Goal: Information Seeking & Learning: Learn about a topic

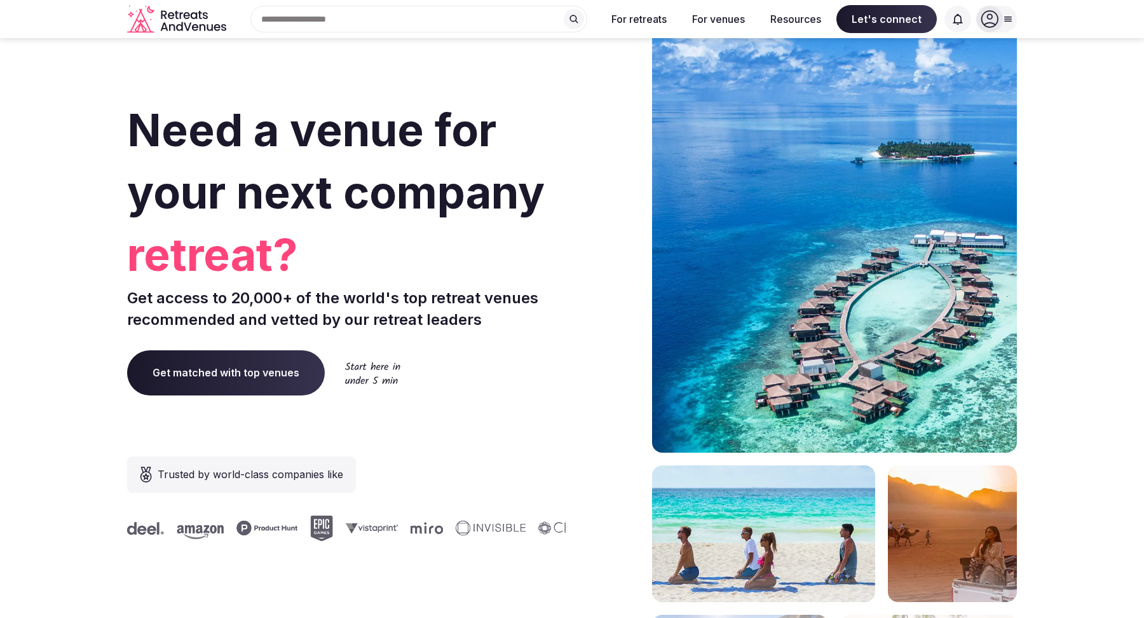
click at [305, 29] on div "Search Popular Destinations [GEOGRAPHIC_DATA], [GEOGRAPHIC_DATA] [GEOGRAPHIC_DA…" at bounding box center [413, 19] width 365 height 27
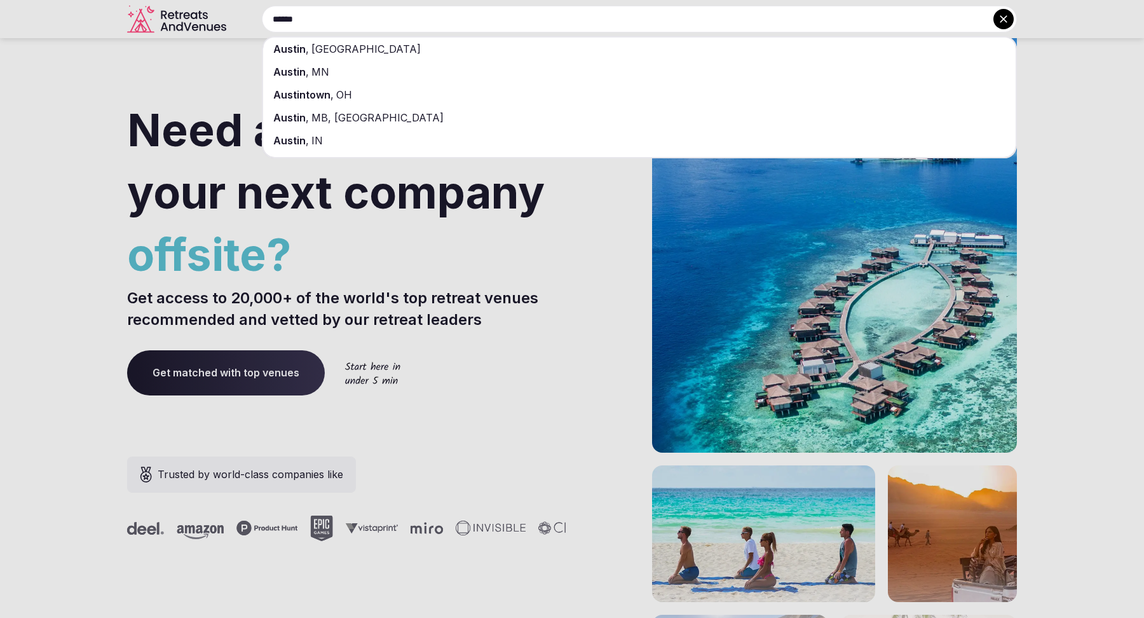
type input "******"
click at [319, 43] on span "[GEOGRAPHIC_DATA]" at bounding box center [365, 49] width 112 height 13
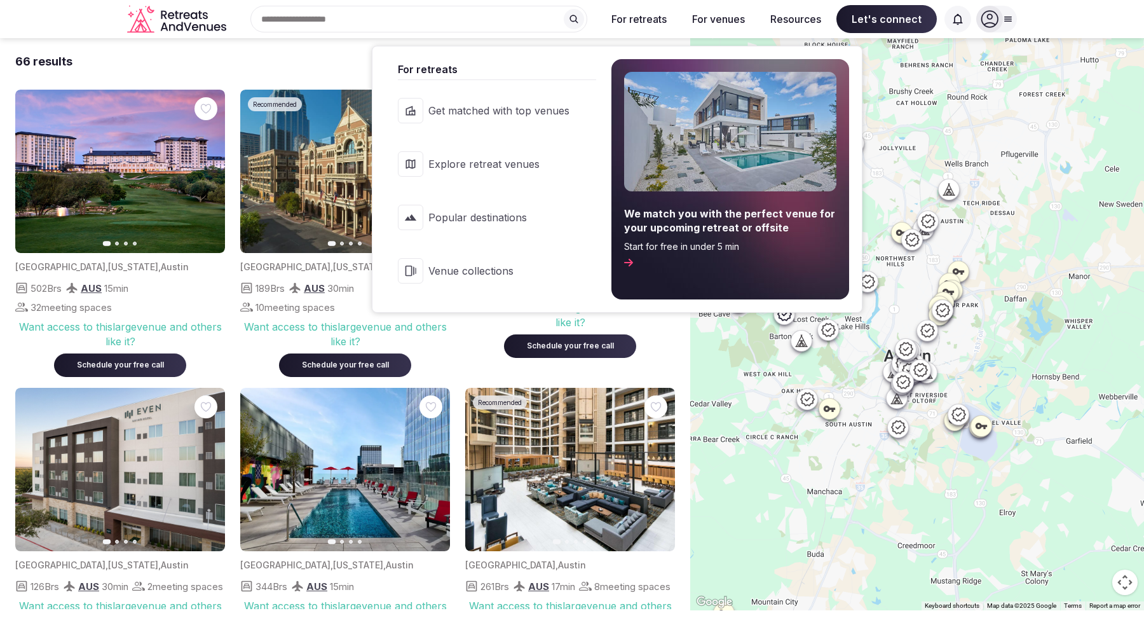
click at [478, 273] on span "Venue collections" at bounding box center [498, 271] width 141 height 14
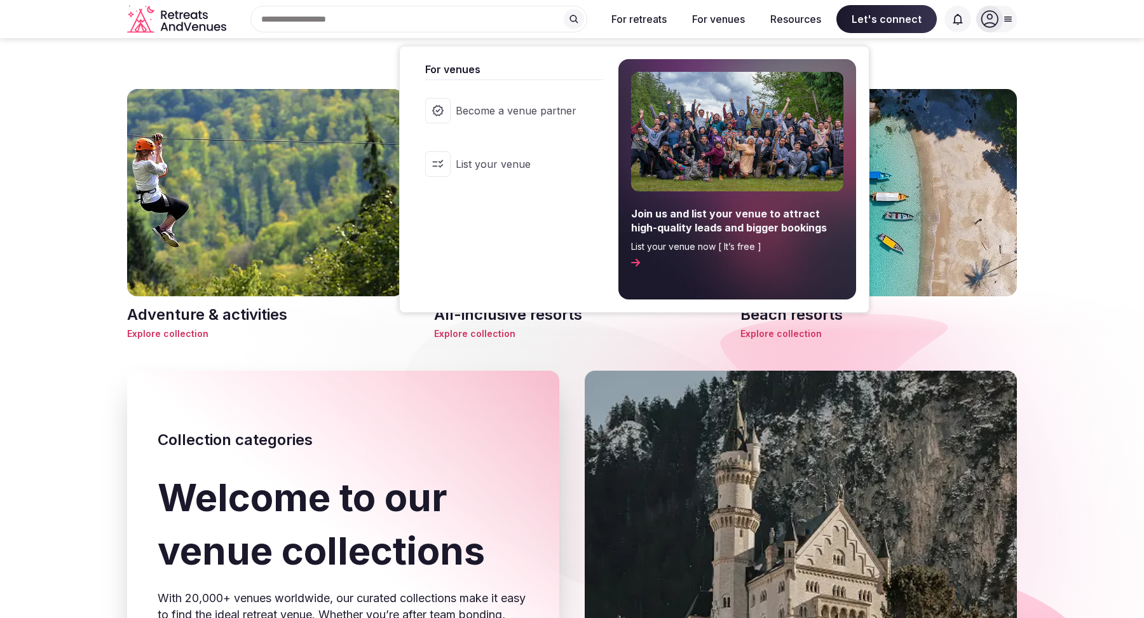
click at [551, 109] on span "Become a venue partner" at bounding box center [516, 111] width 121 height 14
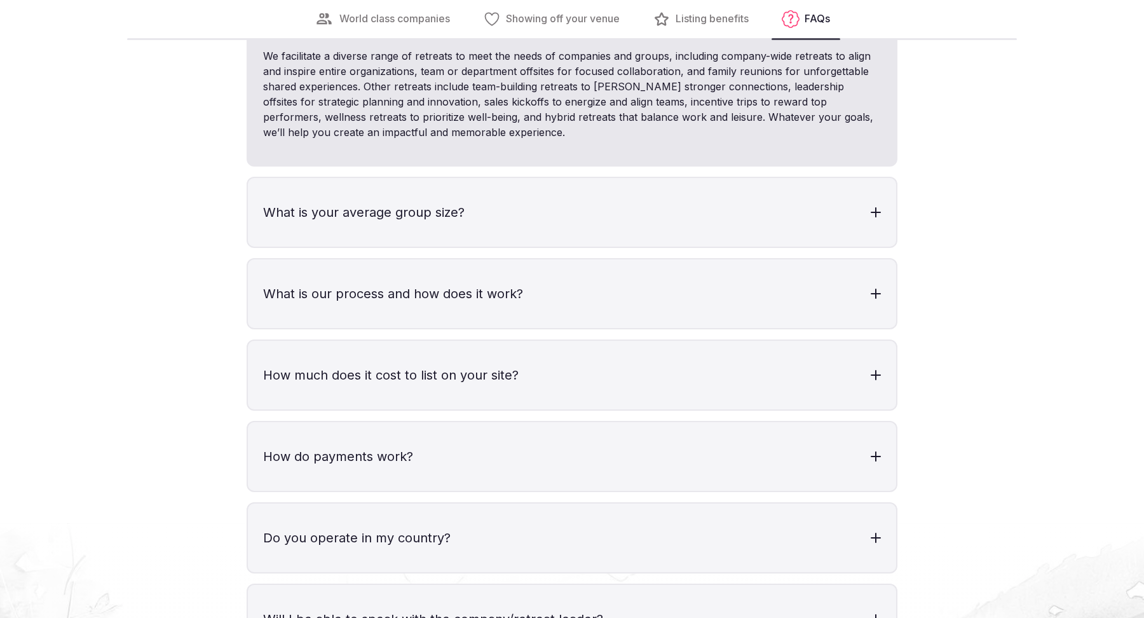
scroll to position [3685, 0]
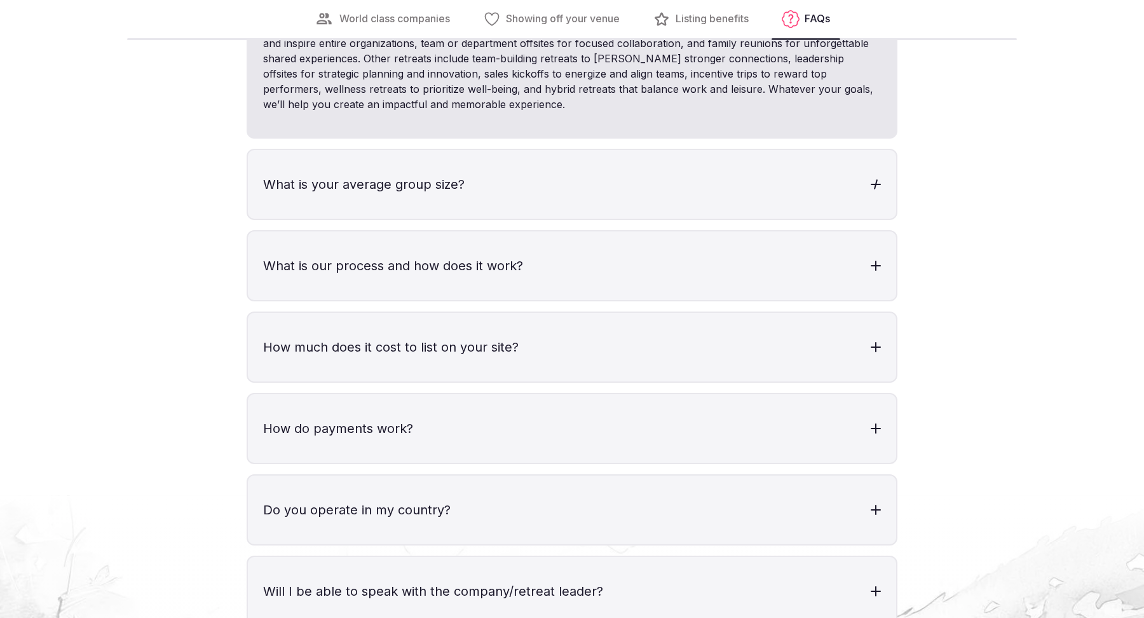
click at [868, 192] on h3 "What is your average group size?" at bounding box center [572, 184] width 648 height 69
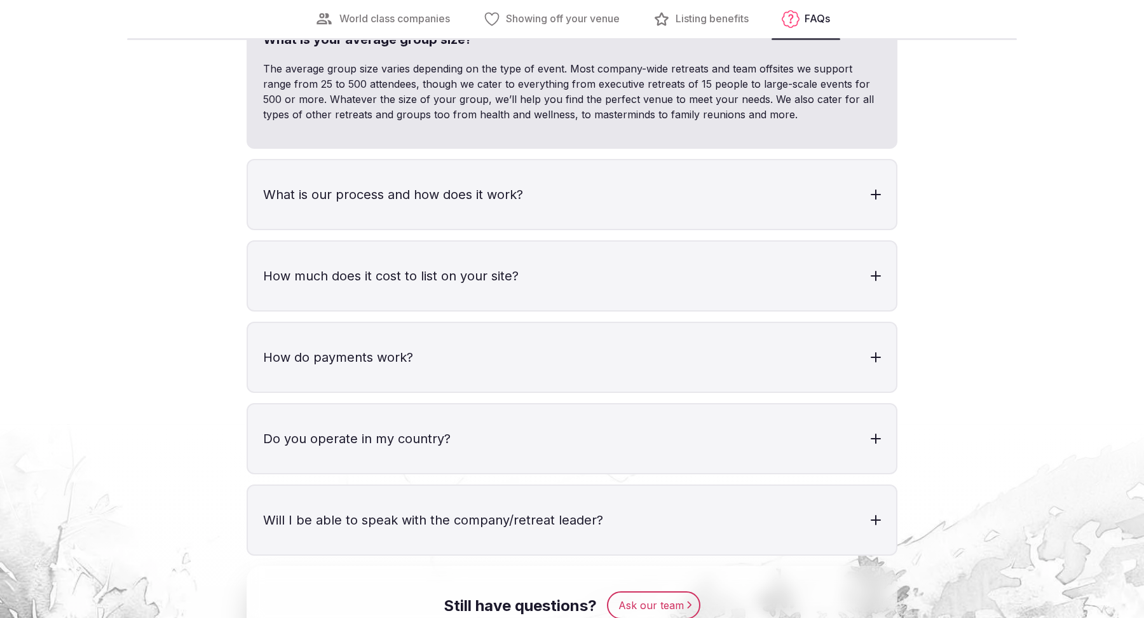
scroll to position [3843, 0]
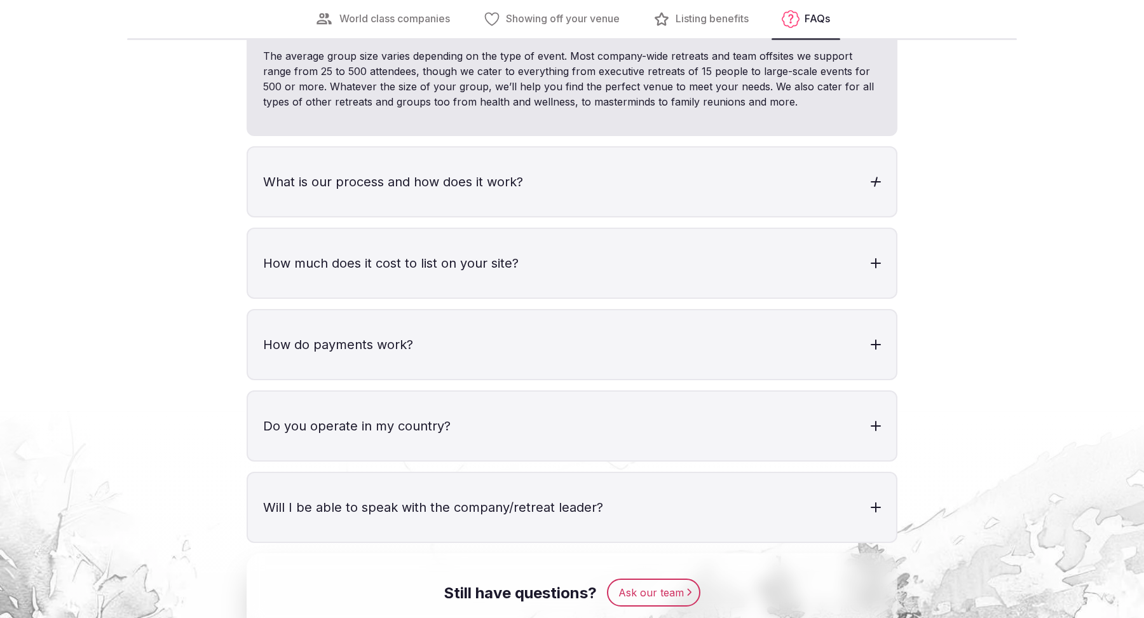
click at [842, 184] on h3 "What is our process and how does it work?" at bounding box center [572, 181] width 648 height 69
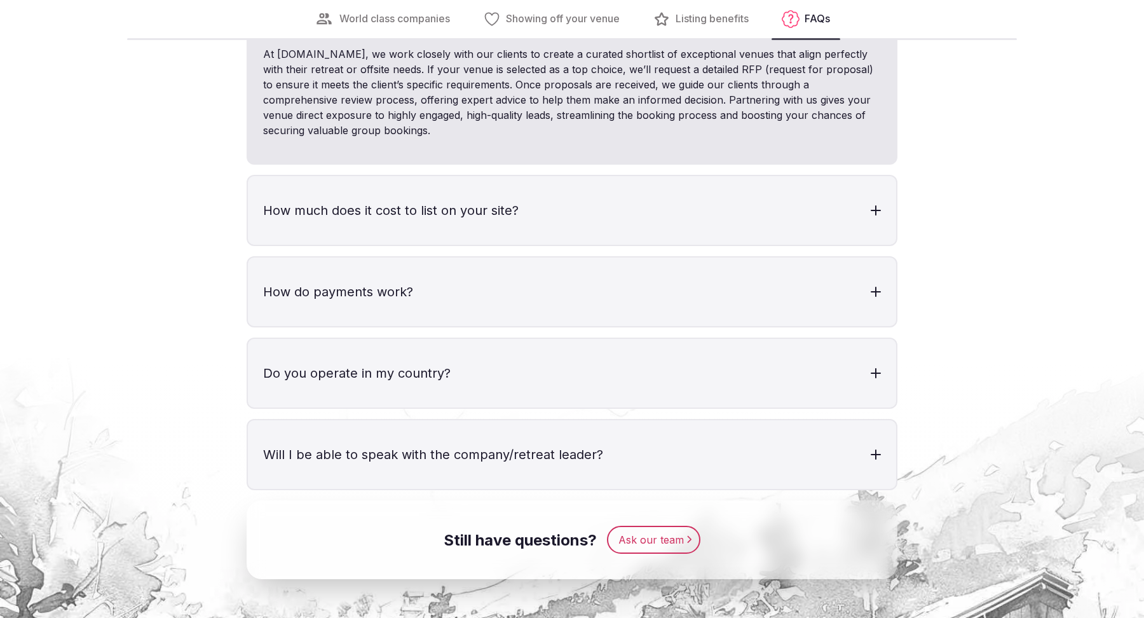
scroll to position [4003, 0]
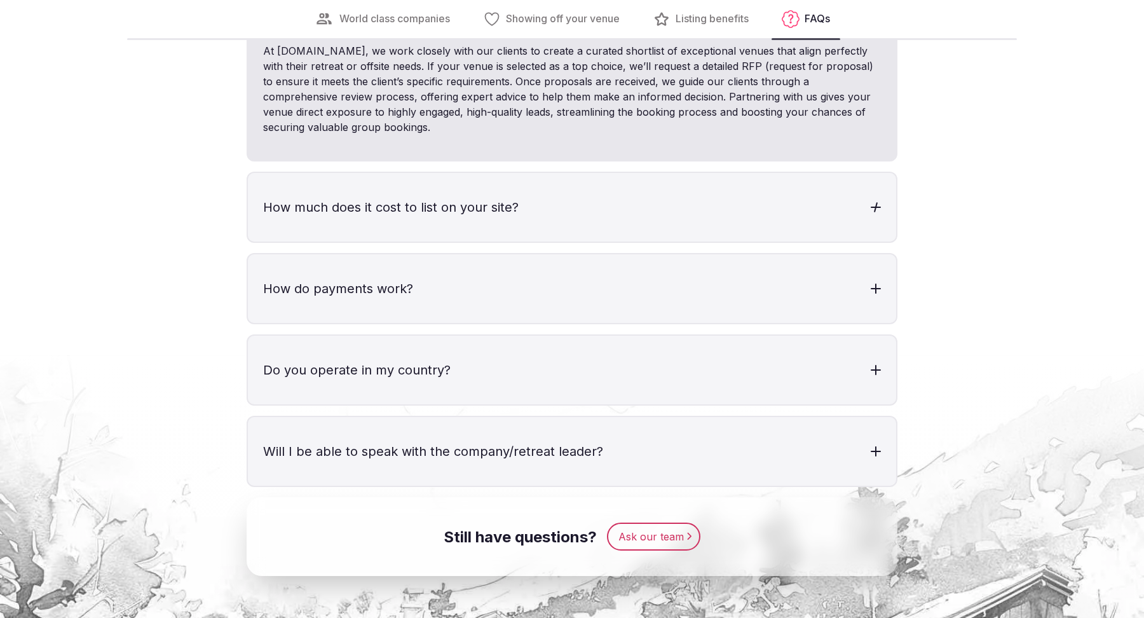
click at [850, 205] on h3 "How much does it cost to list on your site?" at bounding box center [572, 207] width 648 height 69
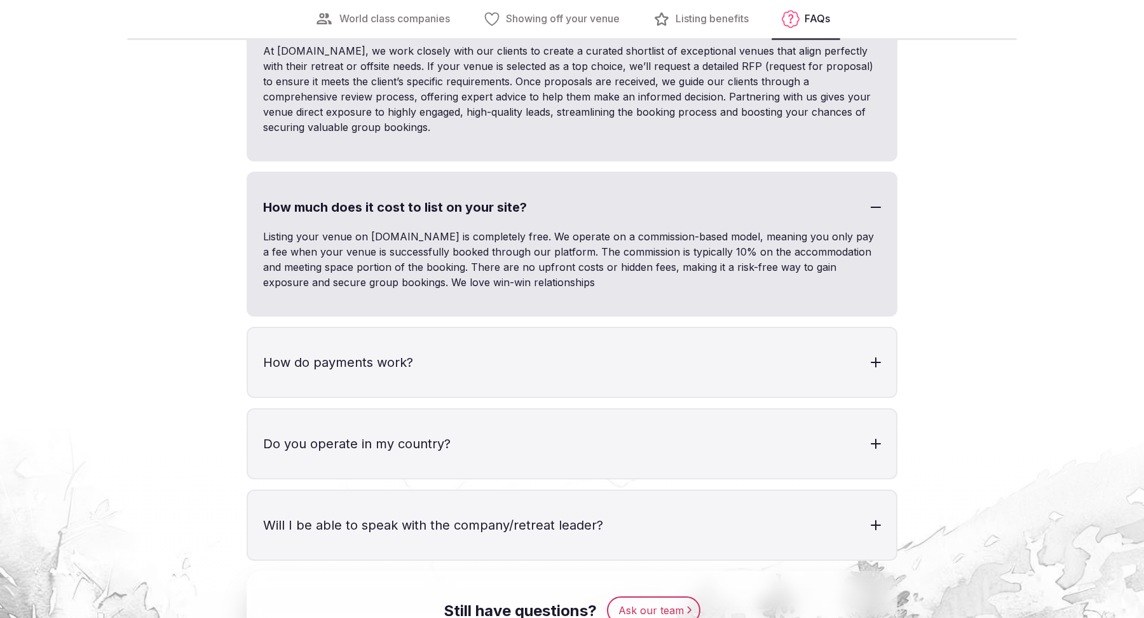
click at [874, 209] on div at bounding box center [876, 207] width 10 height 10
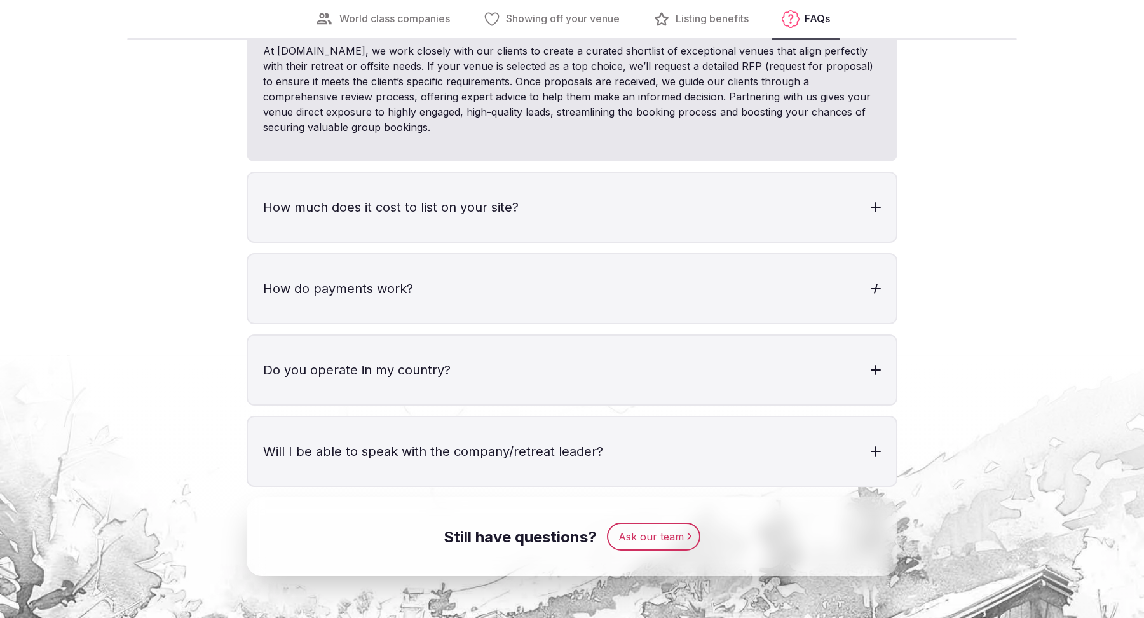
click at [876, 305] on h3 "How do payments work?" at bounding box center [572, 288] width 648 height 69
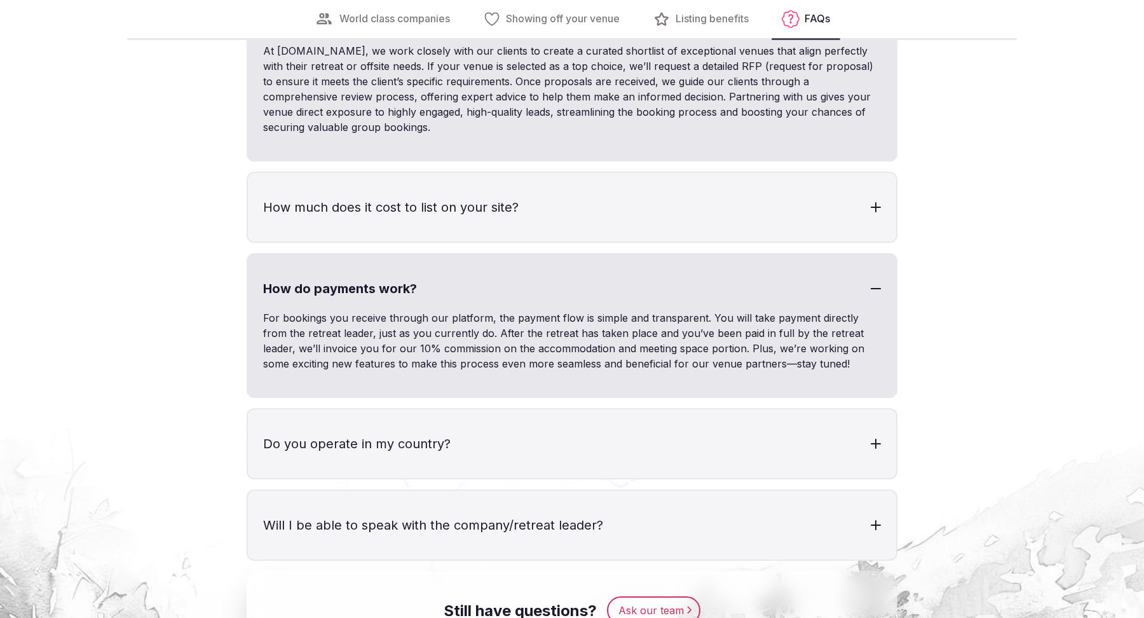
click at [872, 294] on div at bounding box center [876, 289] width 10 height 10
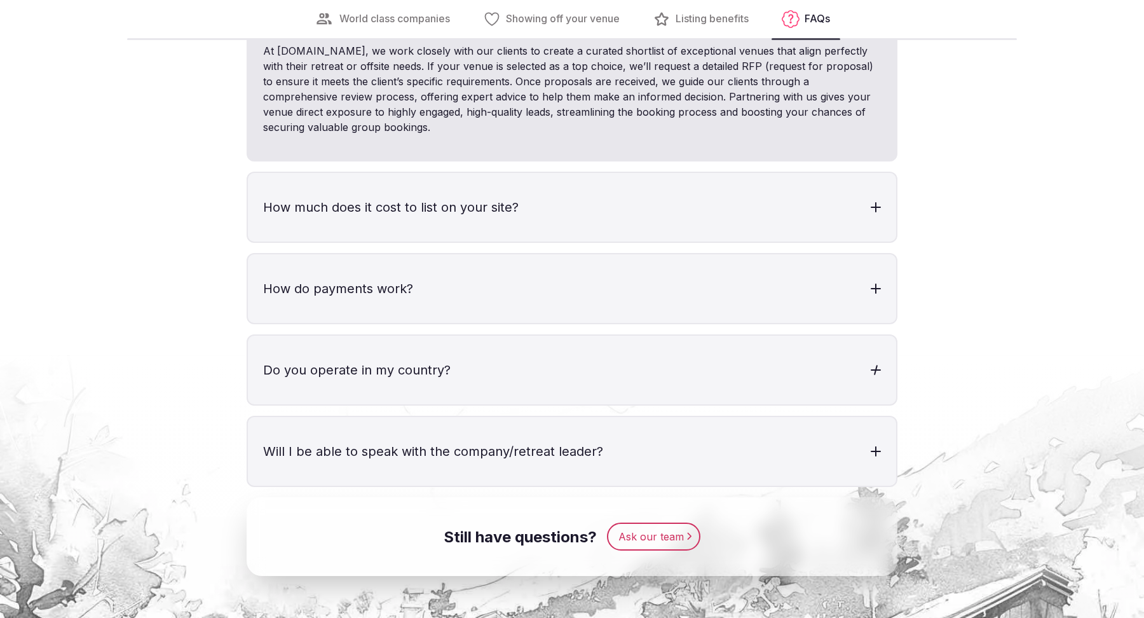
click at [852, 378] on h3 "Do you operate in my country?" at bounding box center [572, 370] width 648 height 69
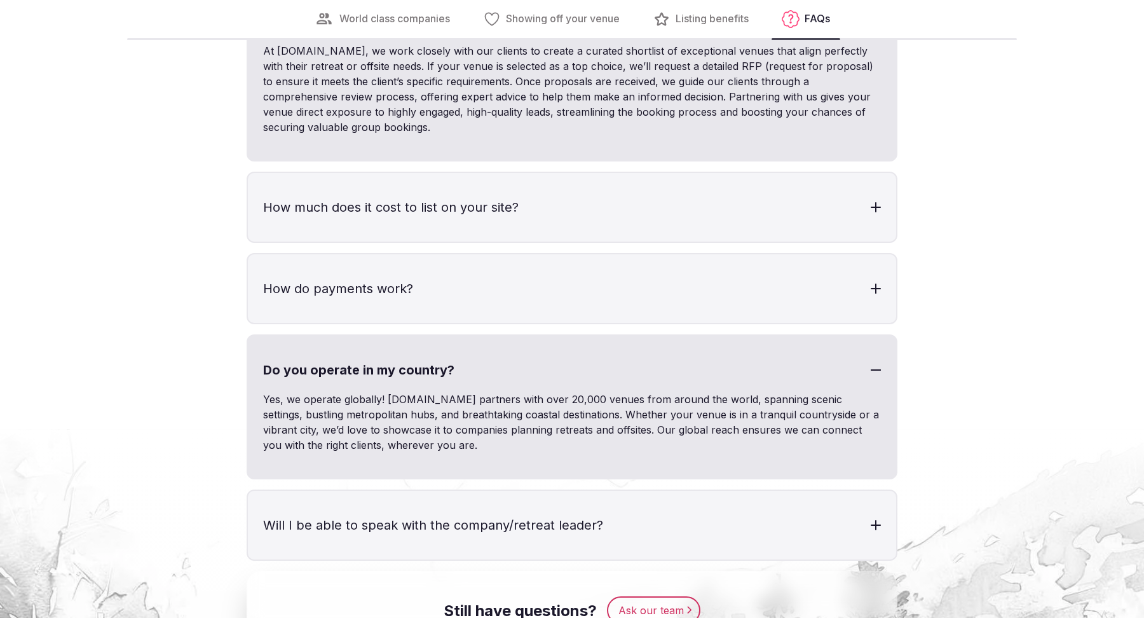
click at [852, 378] on h3 "Do you operate in my country?" at bounding box center [572, 370] width 648 height 69
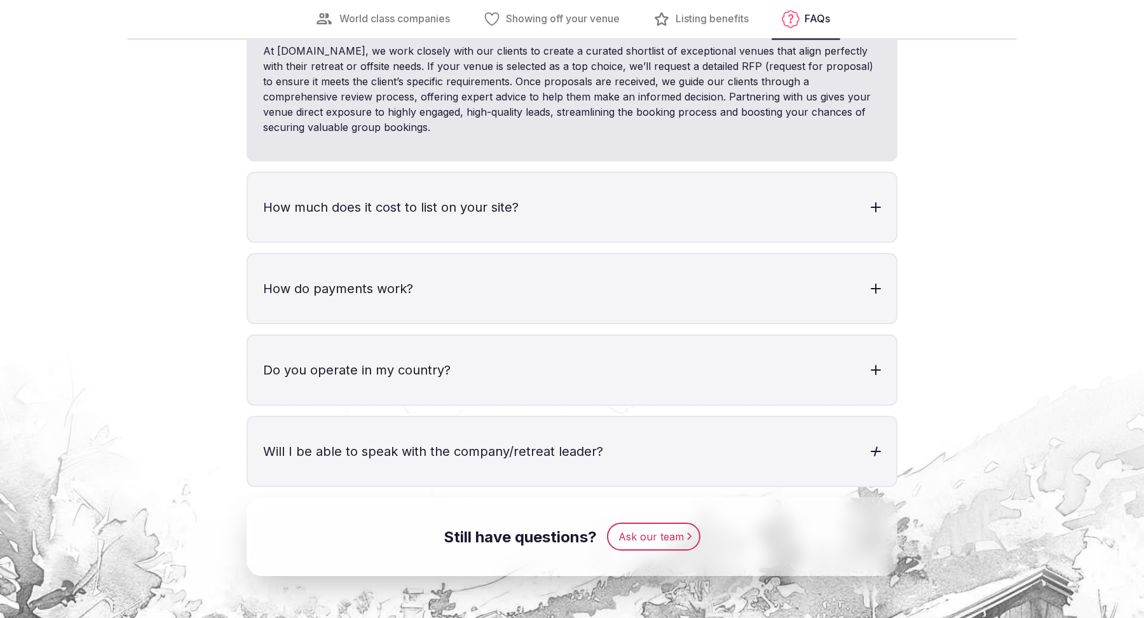
click at [854, 442] on h3 "Will I be able to speak with the company/retreat leader?" at bounding box center [572, 451] width 648 height 69
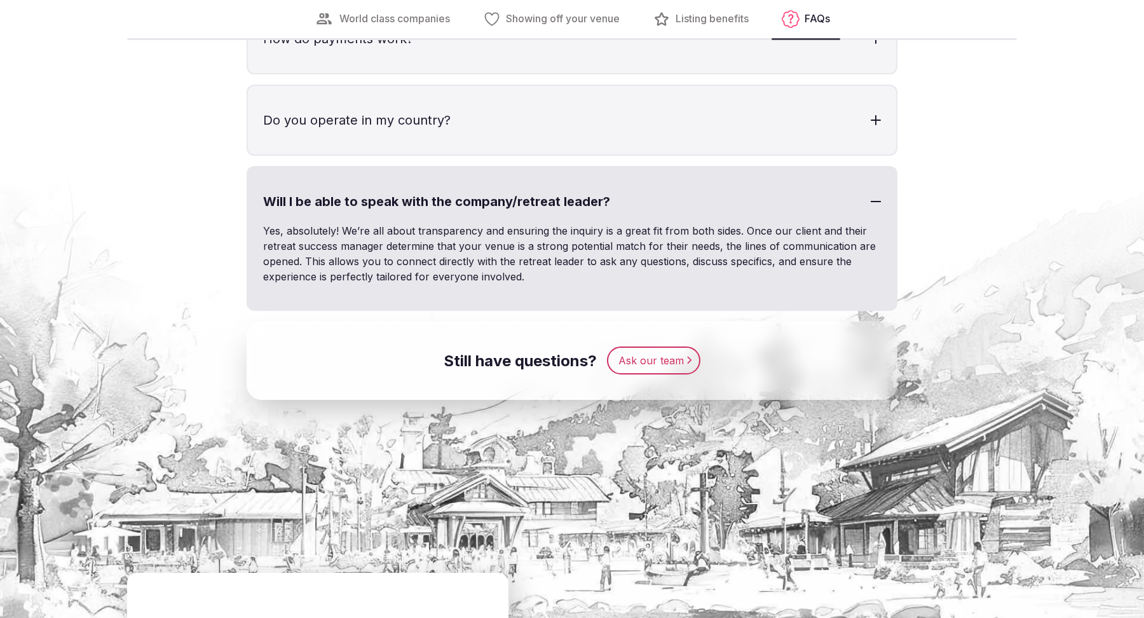
scroll to position [4256, 0]
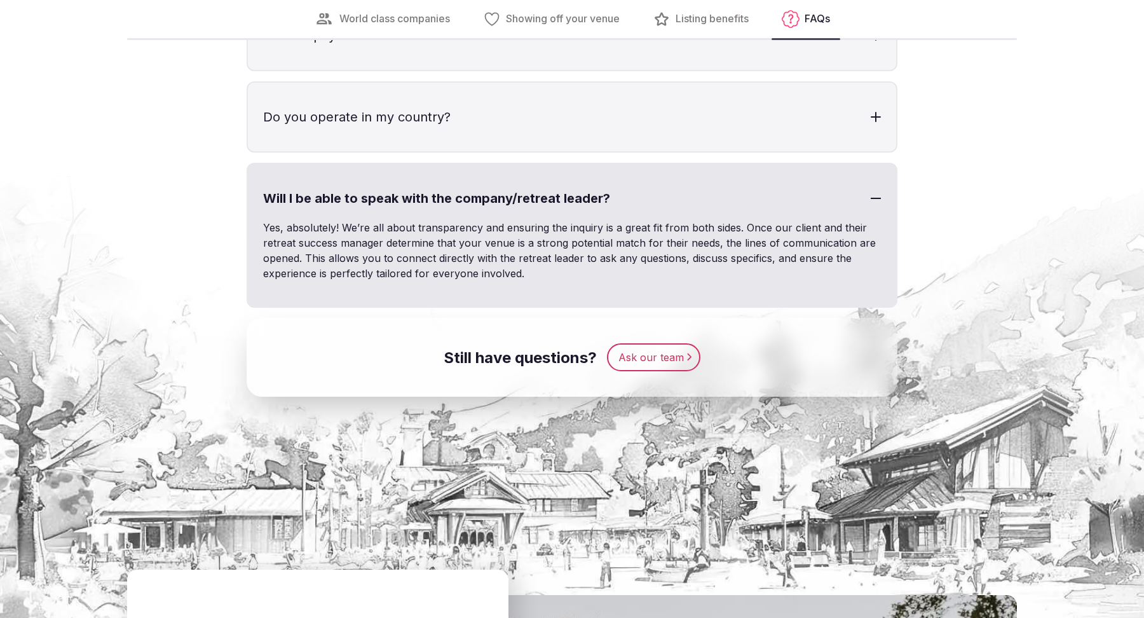
click at [855, 206] on h3 "Will I be able to speak with the company/retreat leader?" at bounding box center [572, 198] width 648 height 69
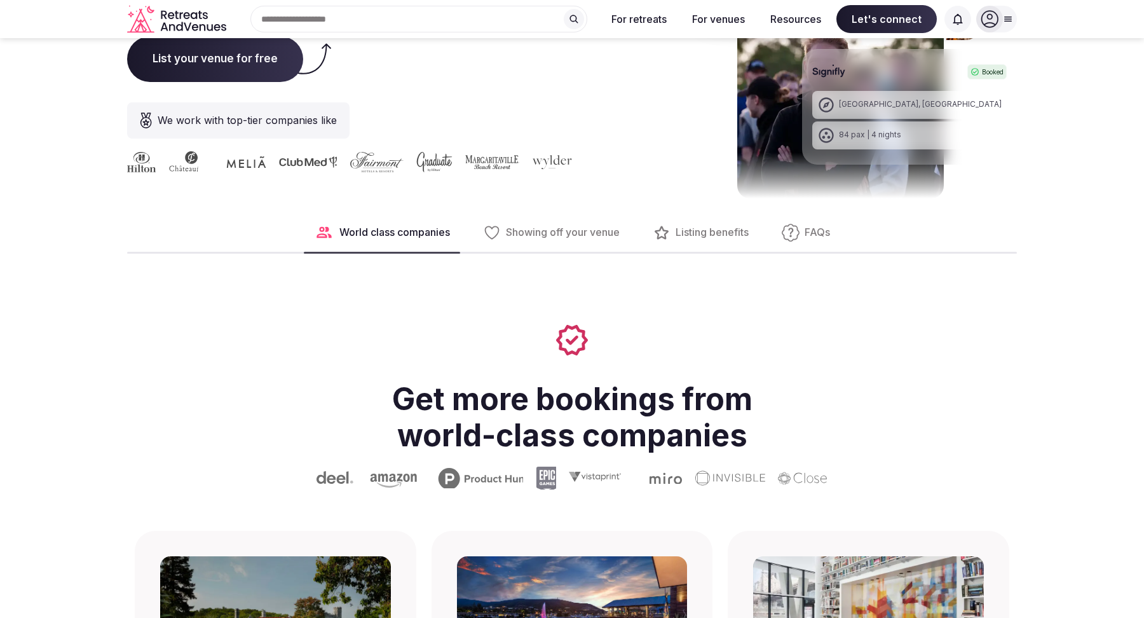
scroll to position [0, 0]
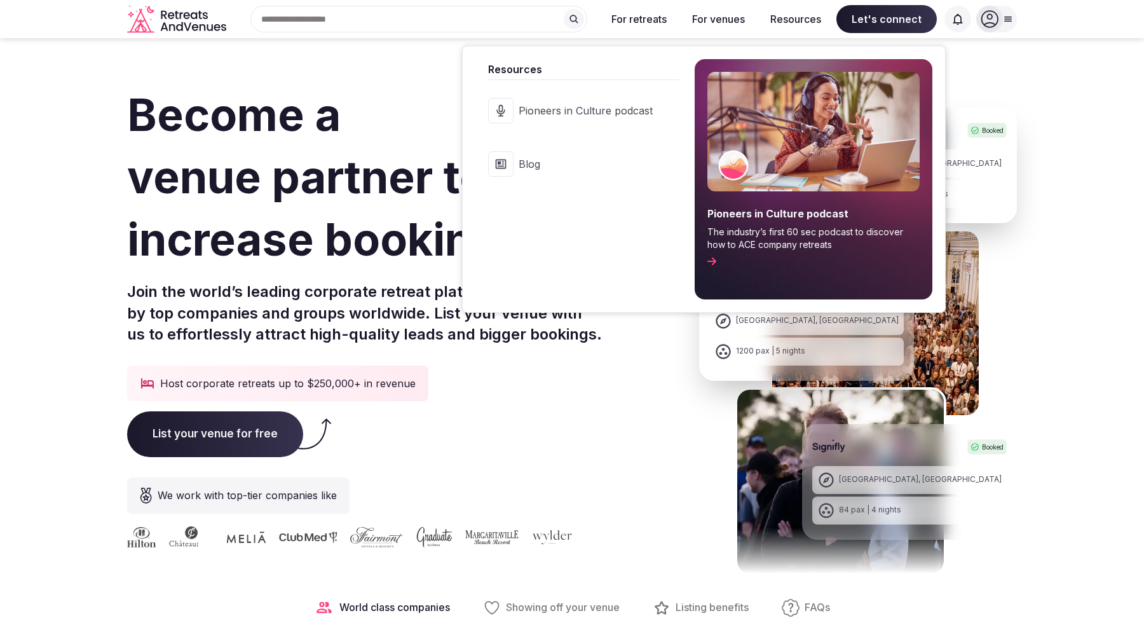
click at [558, 111] on span "Pioneers in Culture podcast" at bounding box center [586, 111] width 134 height 14
